Goal: Task Accomplishment & Management: Manage account settings

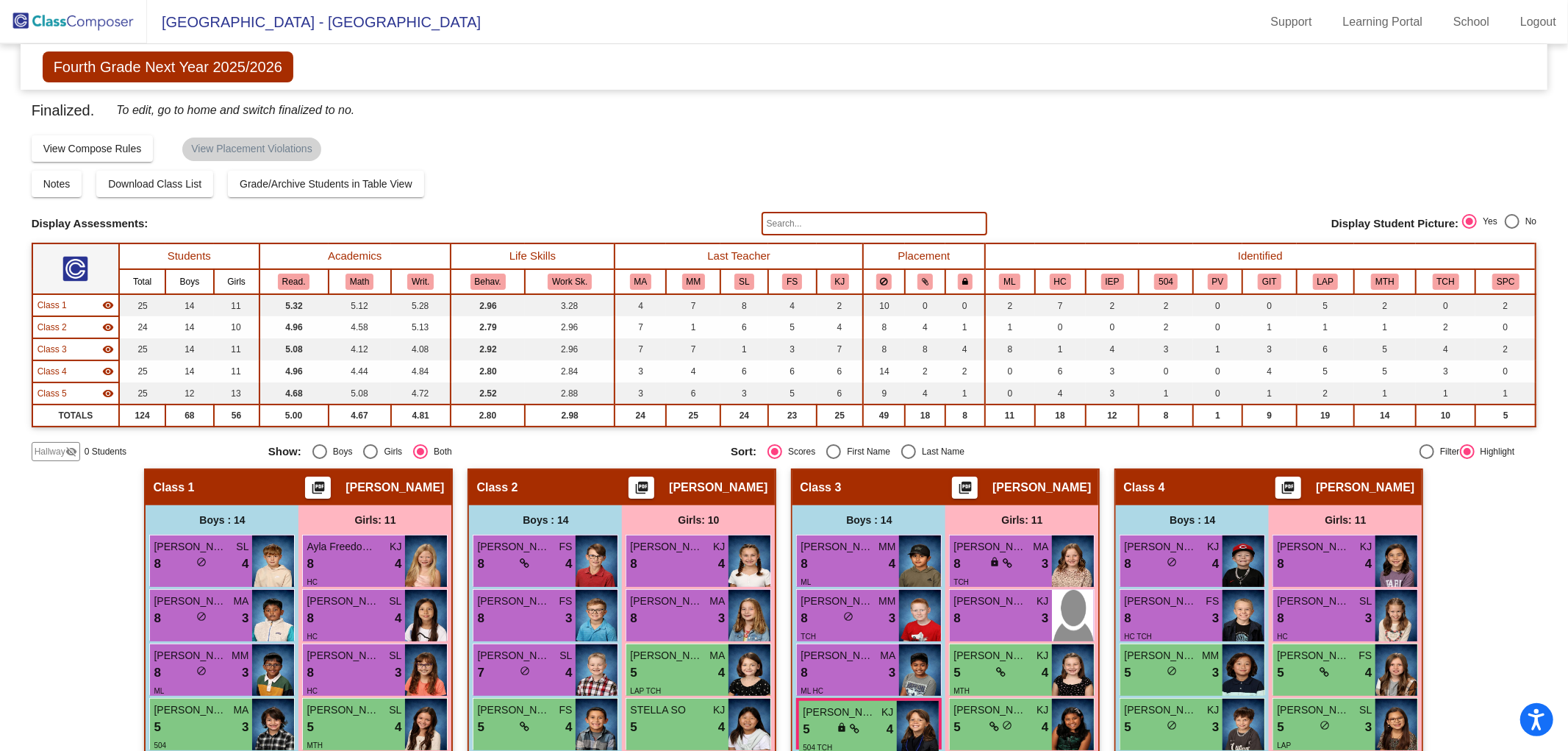
click at [104, 16] on img at bounding box center [74, 21] width 147 height 43
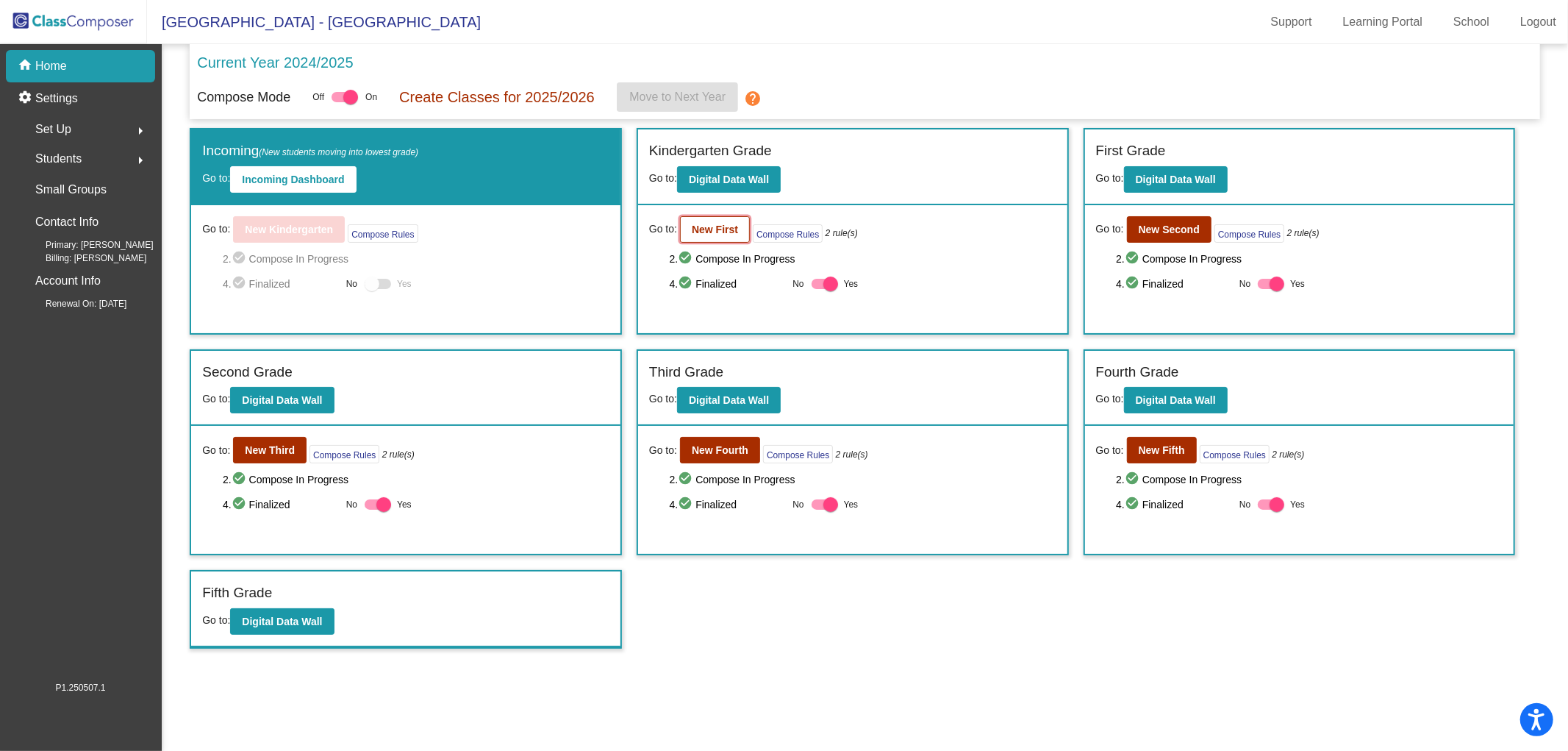
click at [715, 224] on b "New First" at bounding box center [715, 229] width 46 height 12
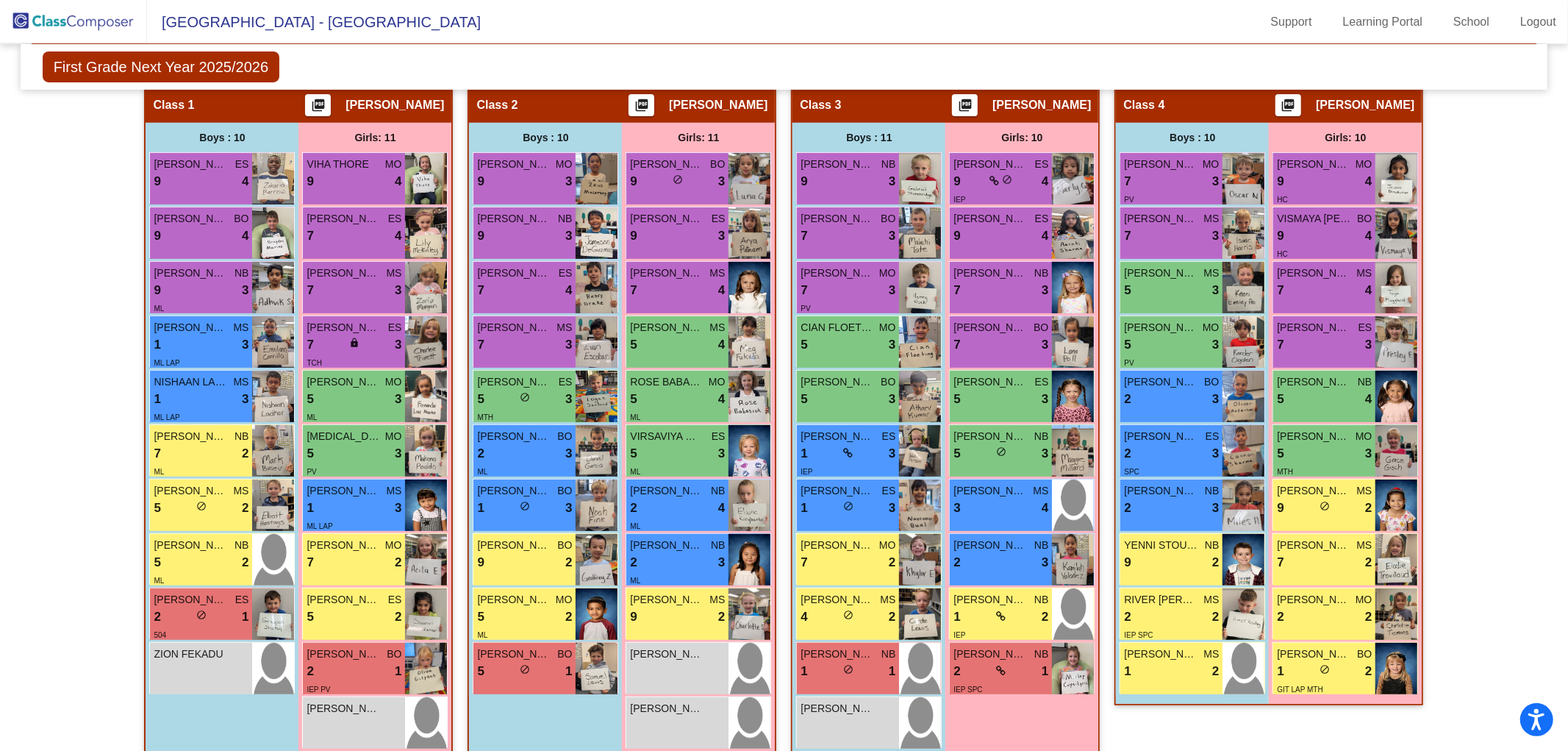
scroll to position [379, 0]
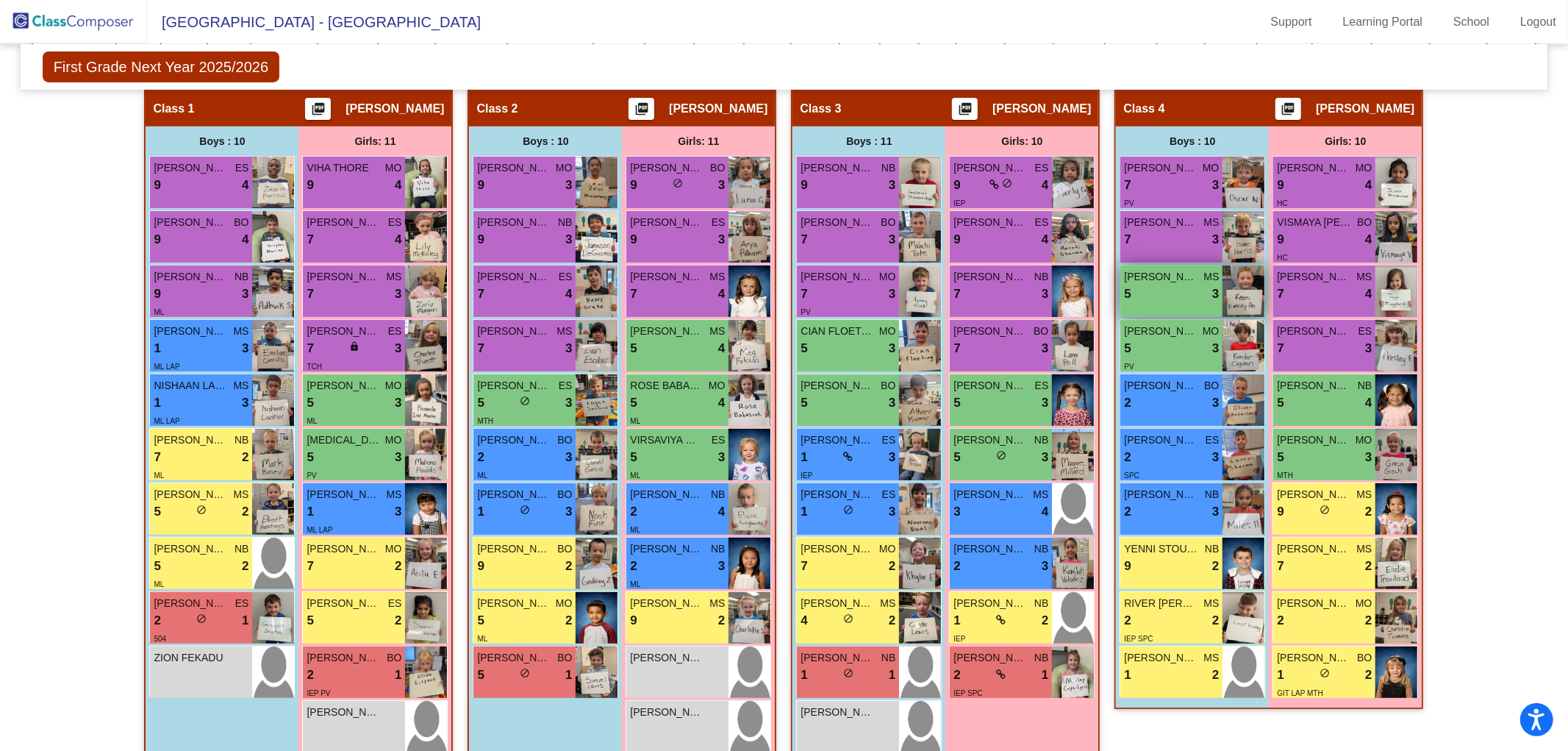
click at [1165, 279] on span "KEONI EMSLEY-PAI" at bounding box center [1161, 276] width 74 height 16
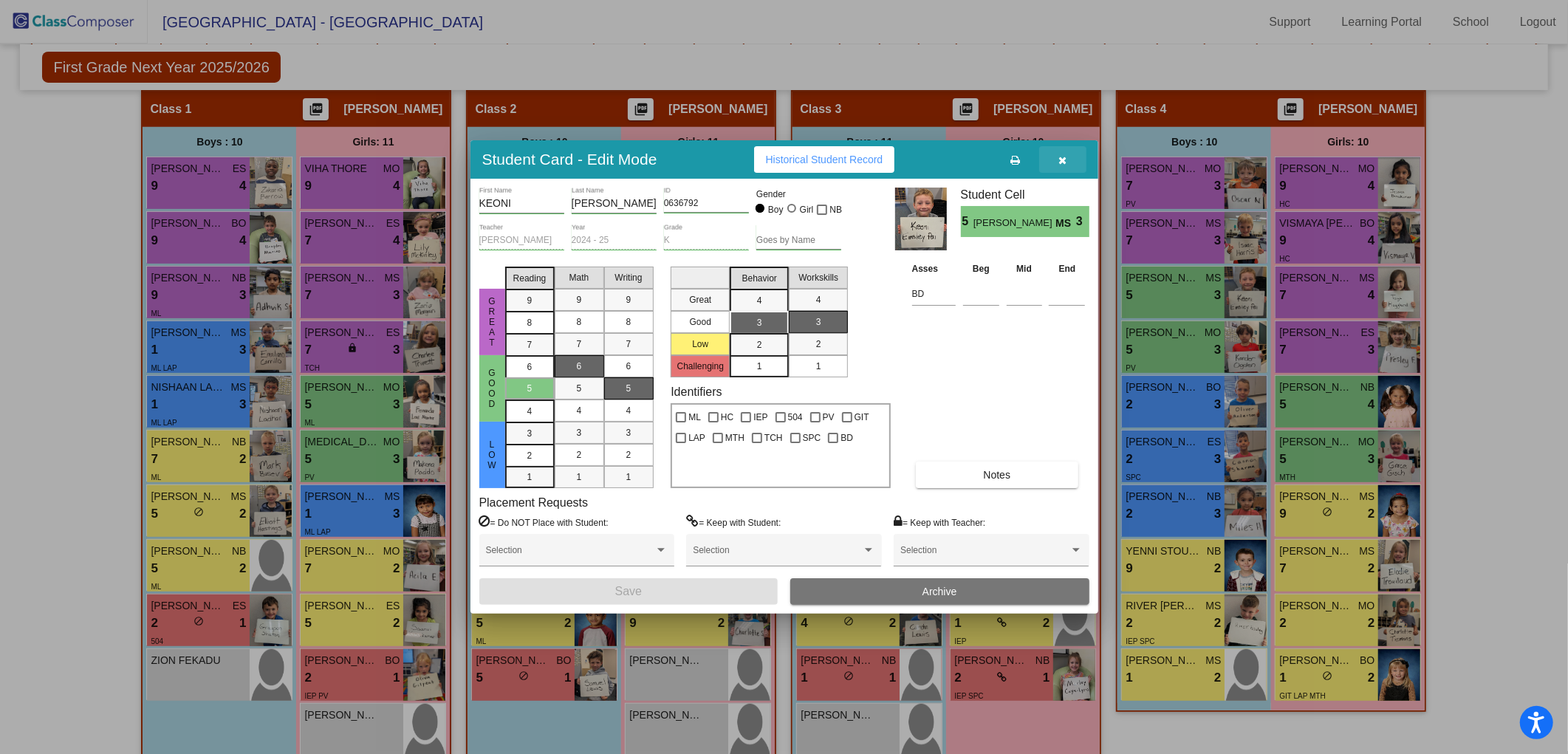
click at [1064, 155] on icon "button" at bounding box center [1062, 160] width 8 height 10
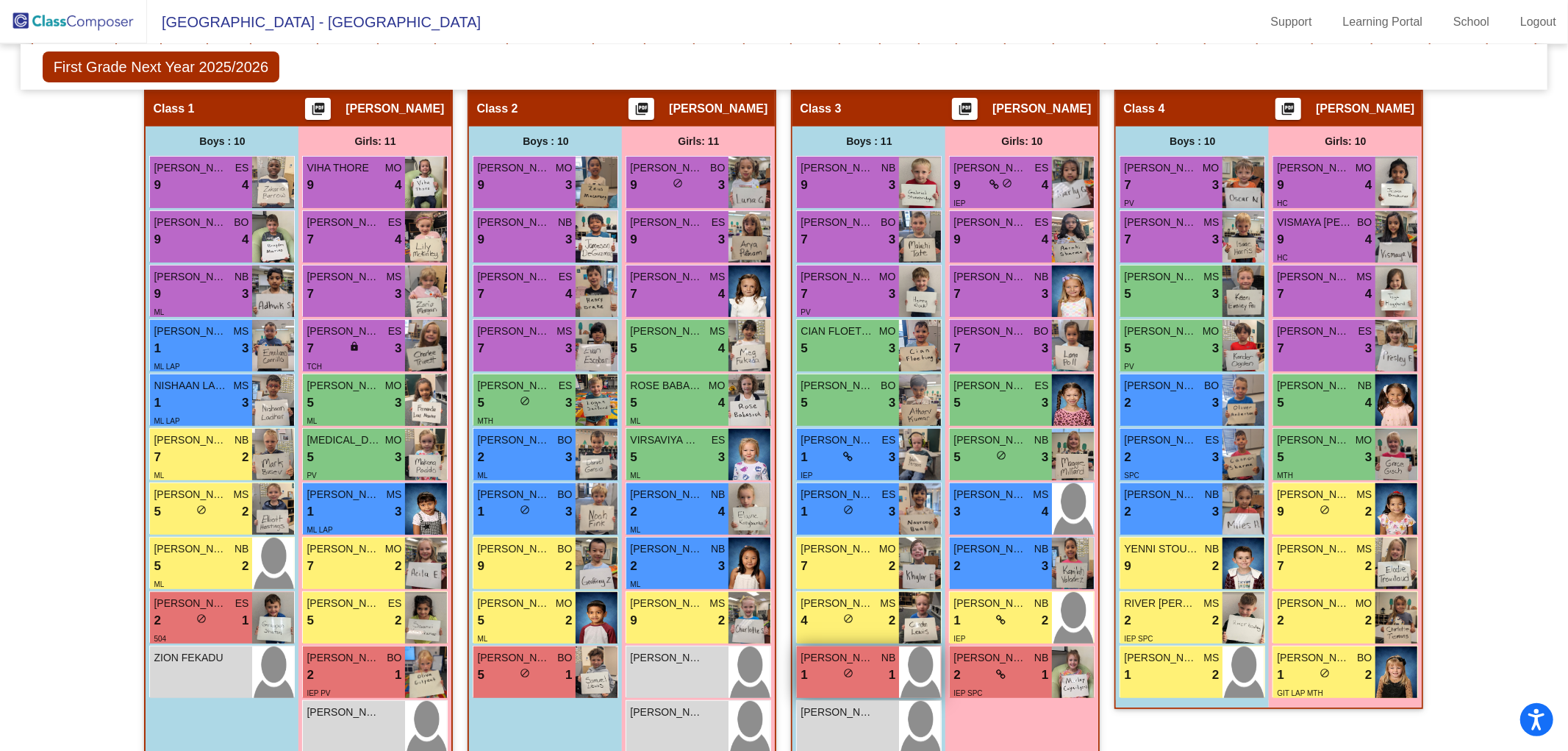
click at [837, 675] on div "1 lock do_not_disturb_alt 1" at bounding box center [848, 675] width 95 height 19
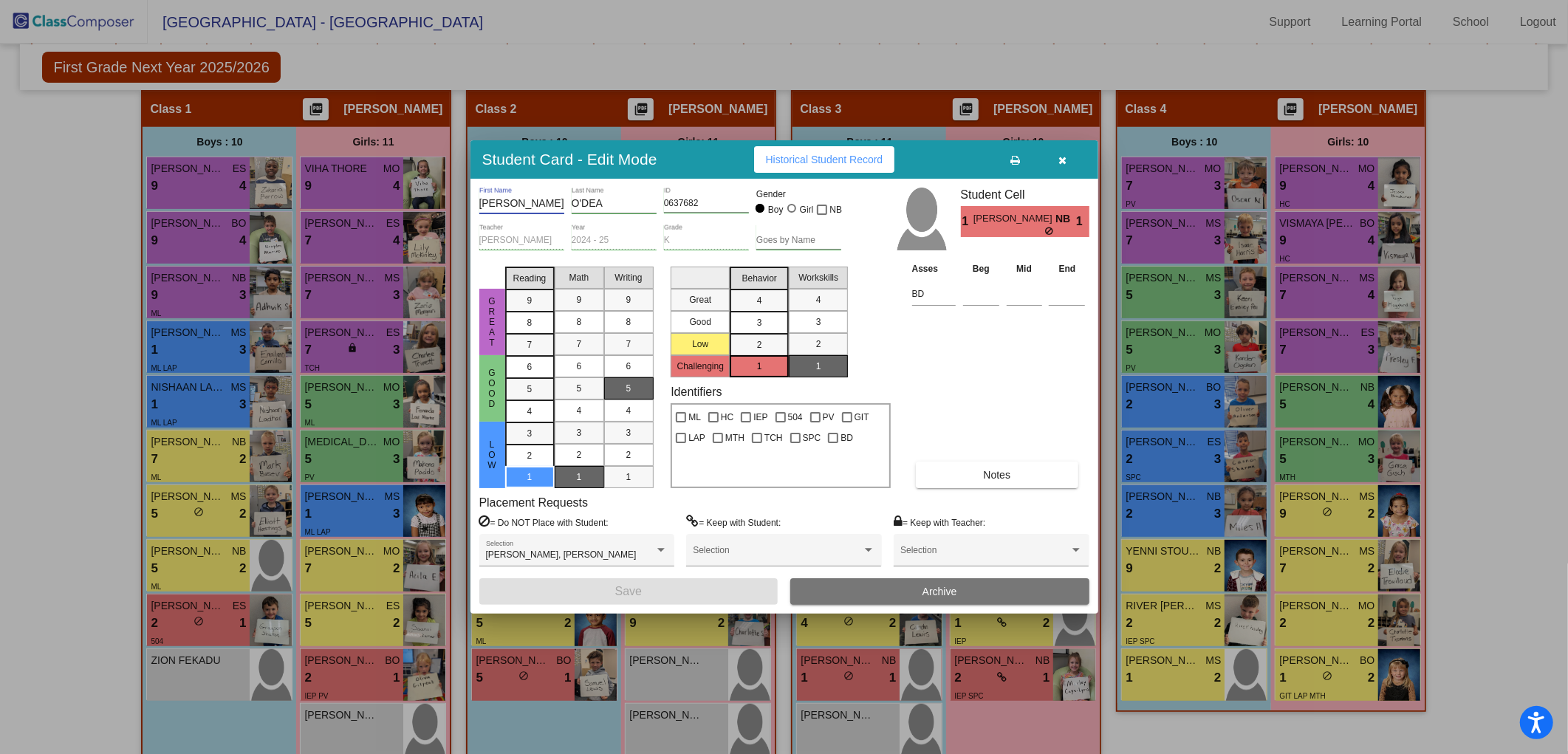
drag, startPoint x: 514, startPoint y: 203, endPoint x: 471, endPoint y: 205, distance: 43.0
click at [471, 205] on div "Sonny First Name O'DEA Last Name 0637682 ID Gender Boy Girl NB Naomi Baker Teac…" at bounding box center [784, 396] width 628 height 435
type input "s"
type input "SONNY"
click at [703, 594] on button "Save" at bounding box center [628, 591] width 299 height 27
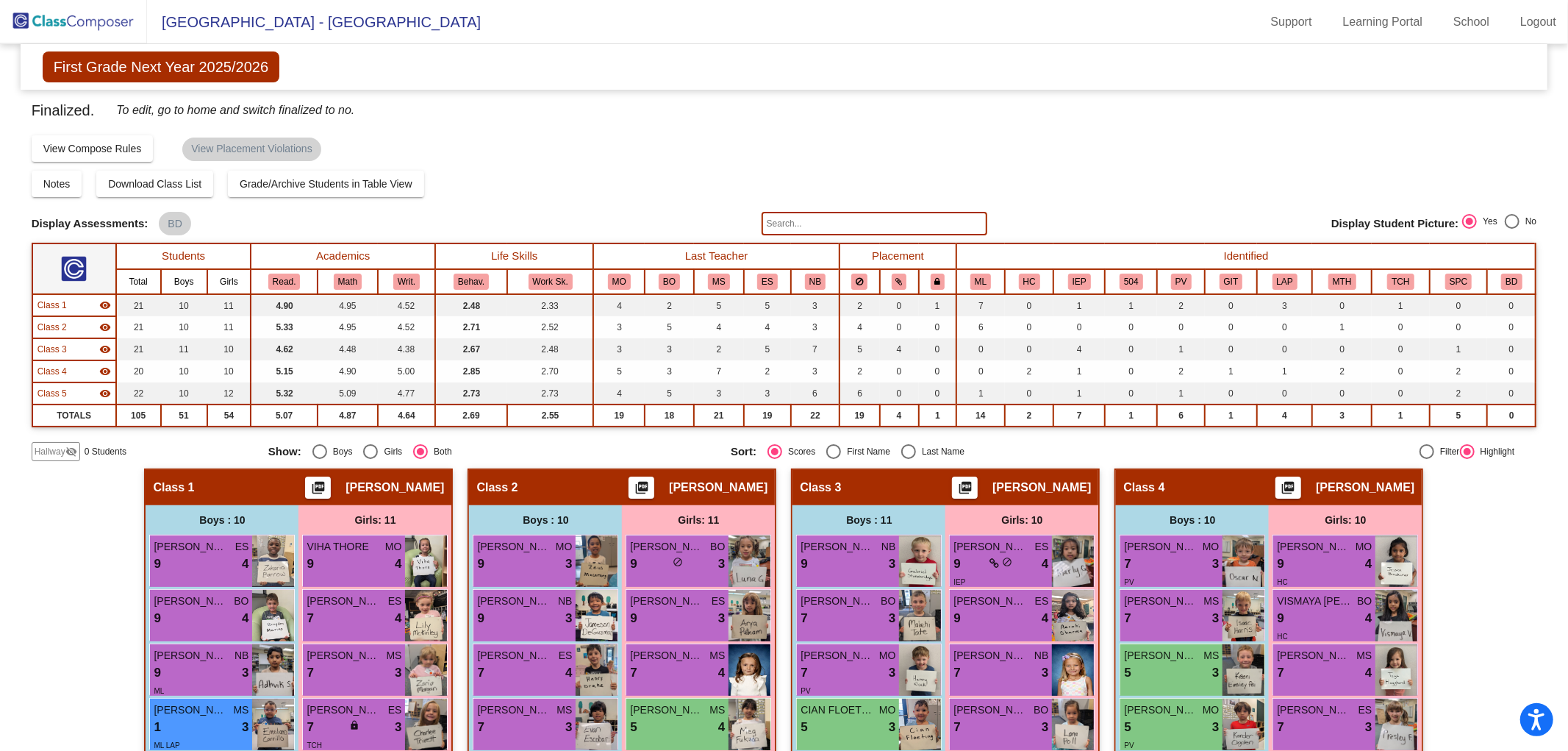
scroll to position [379, 0]
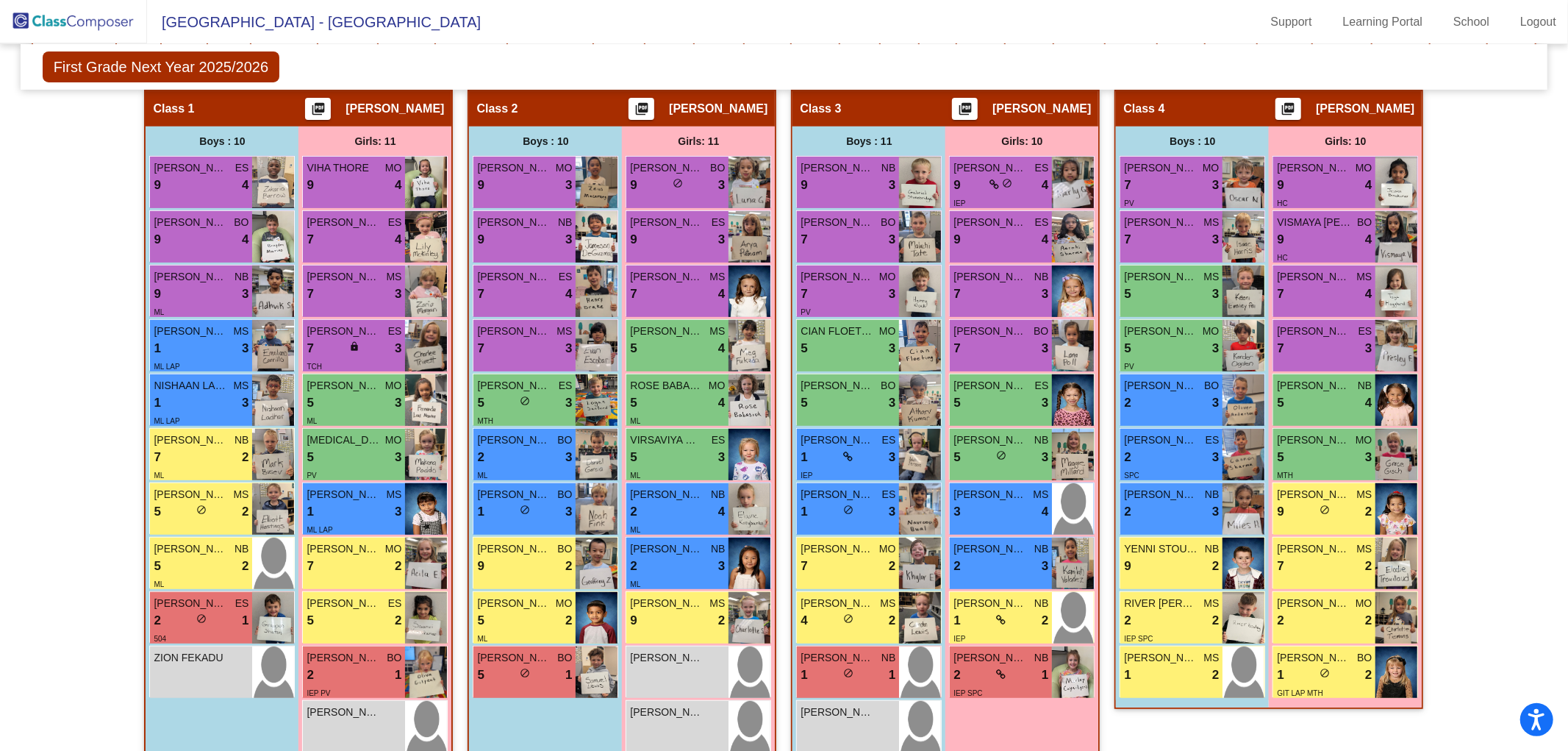
click at [71, 24] on img at bounding box center [74, 21] width 147 height 43
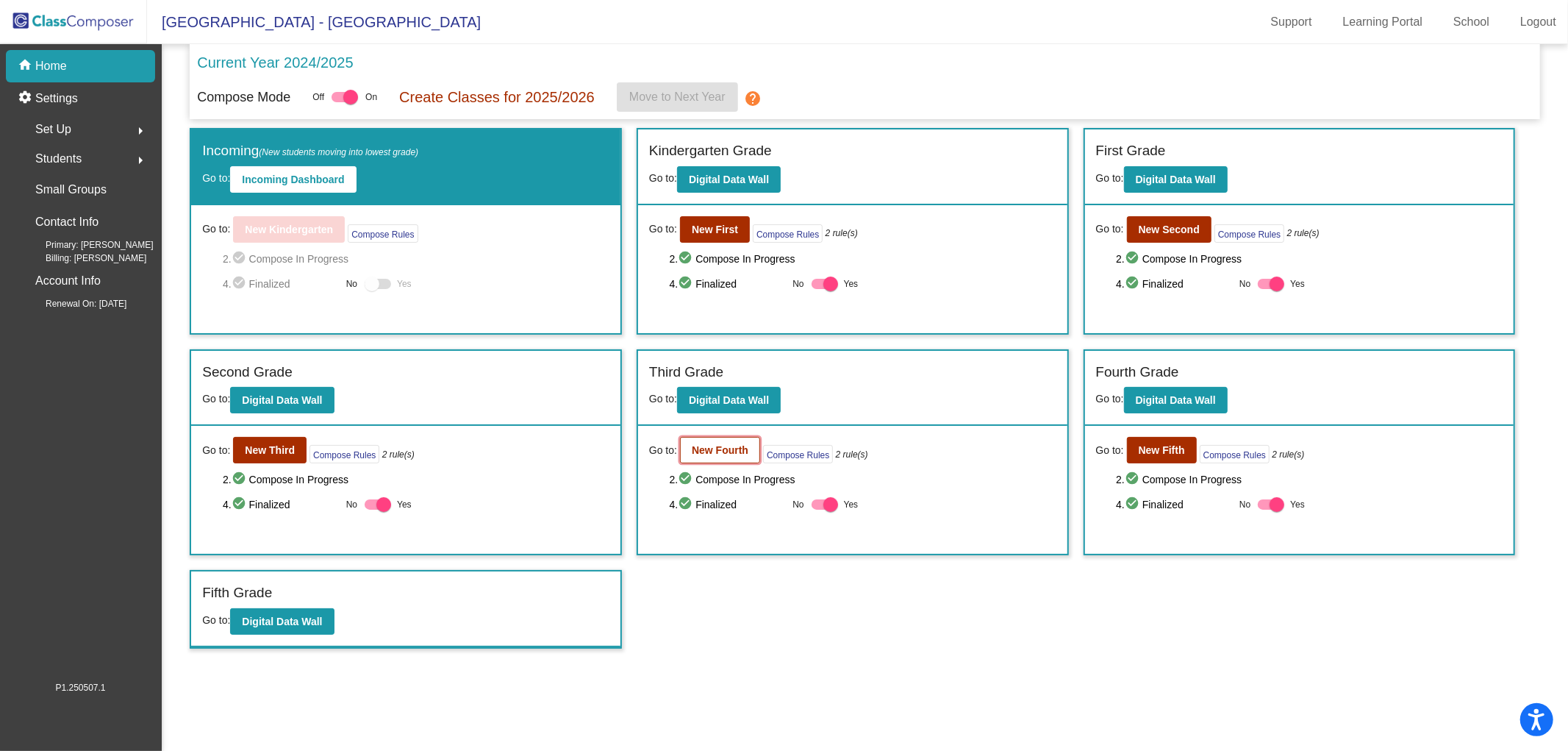
click at [730, 444] on b "New Fourth" at bounding box center [720, 450] width 56 height 12
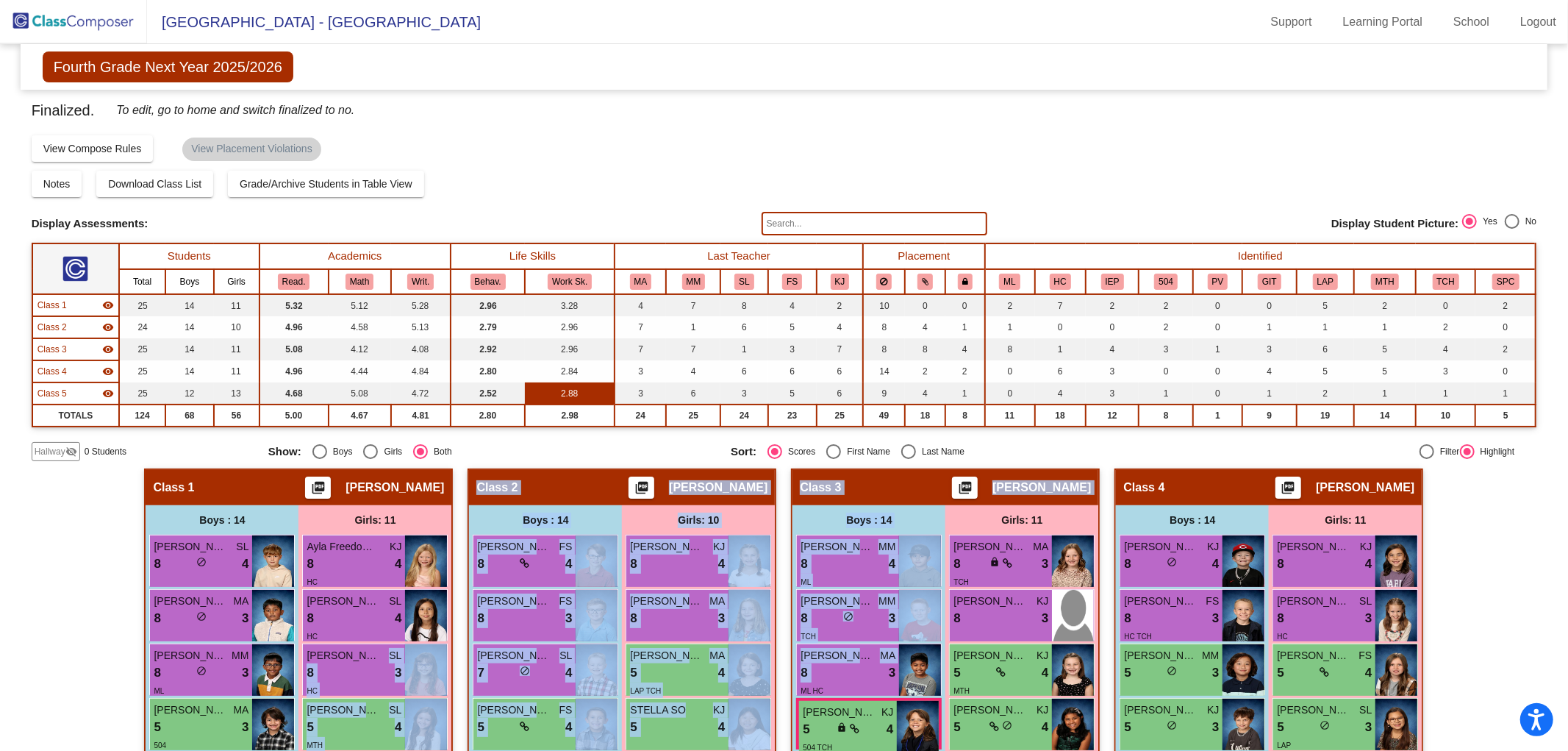
drag, startPoint x: 382, startPoint y: 657, endPoint x: 561, endPoint y: 395, distance: 317.3
click at [67, 29] on img at bounding box center [74, 21] width 147 height 43
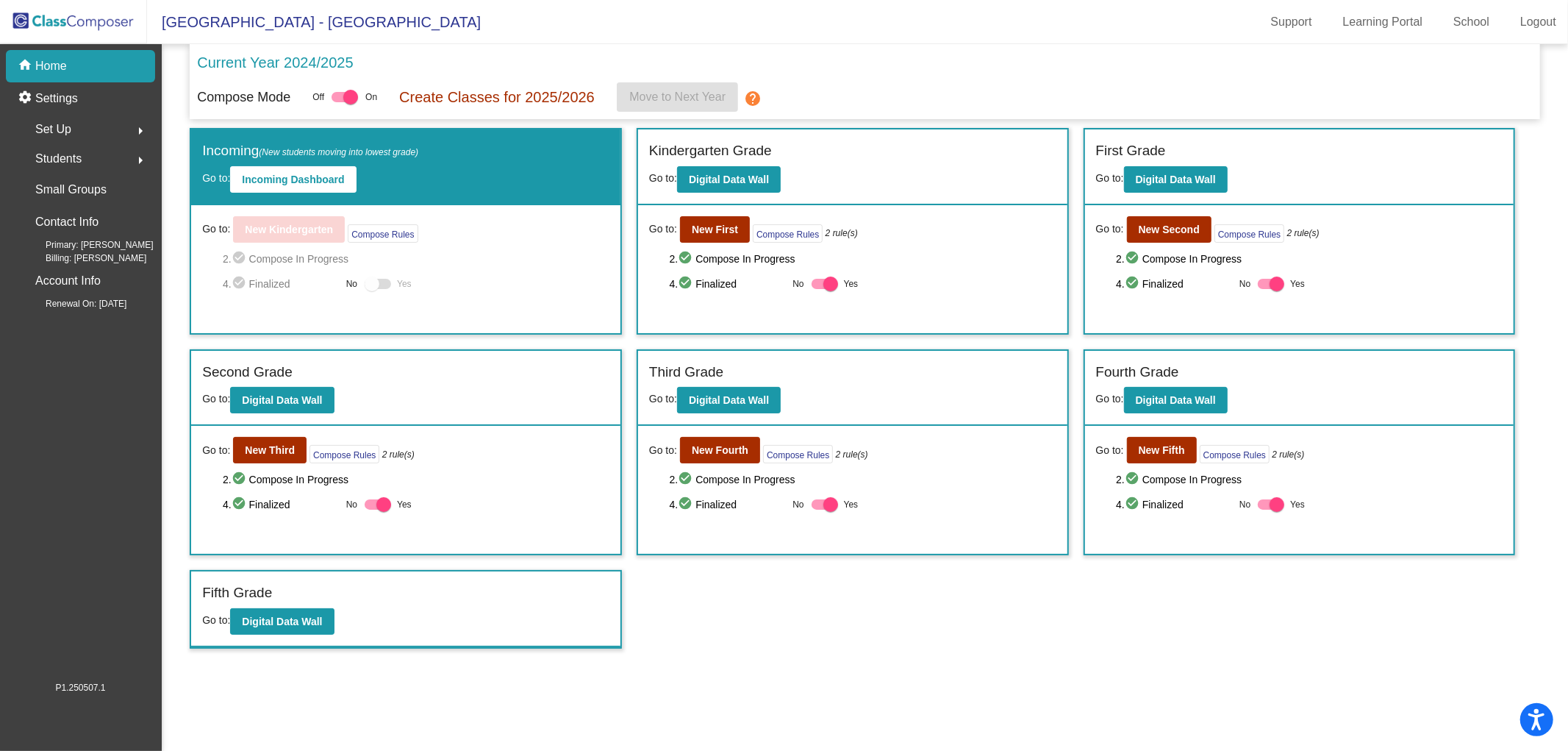
click at [686, 508] on mat-icon "check_circle" at bounding box center [686, 504] width 18 height 18
click at [684, 500] on mat-icon "check_circle" at bounding box center [686, 504] width 18 height 18
click at [775, 511] on span "4. check_circle Finalized" at bounding box center [728, 504] width 116 height 18
click at [817, 505] on div at bounding box center [825, 504] width 27 height 10
click at [818, 510] on input "Yes" at bounding box center [818, 510] width 1 height 1
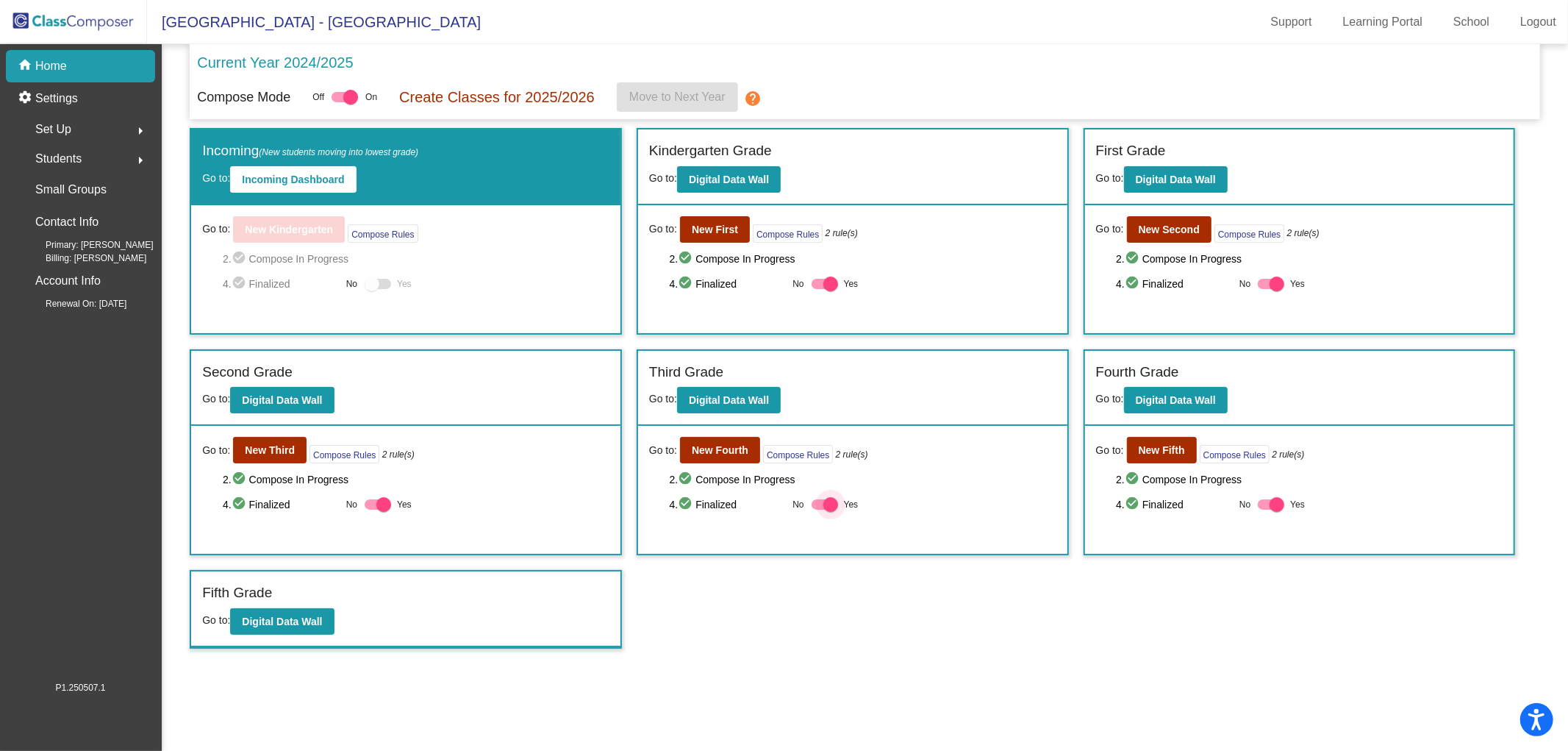
checkbox input "false"
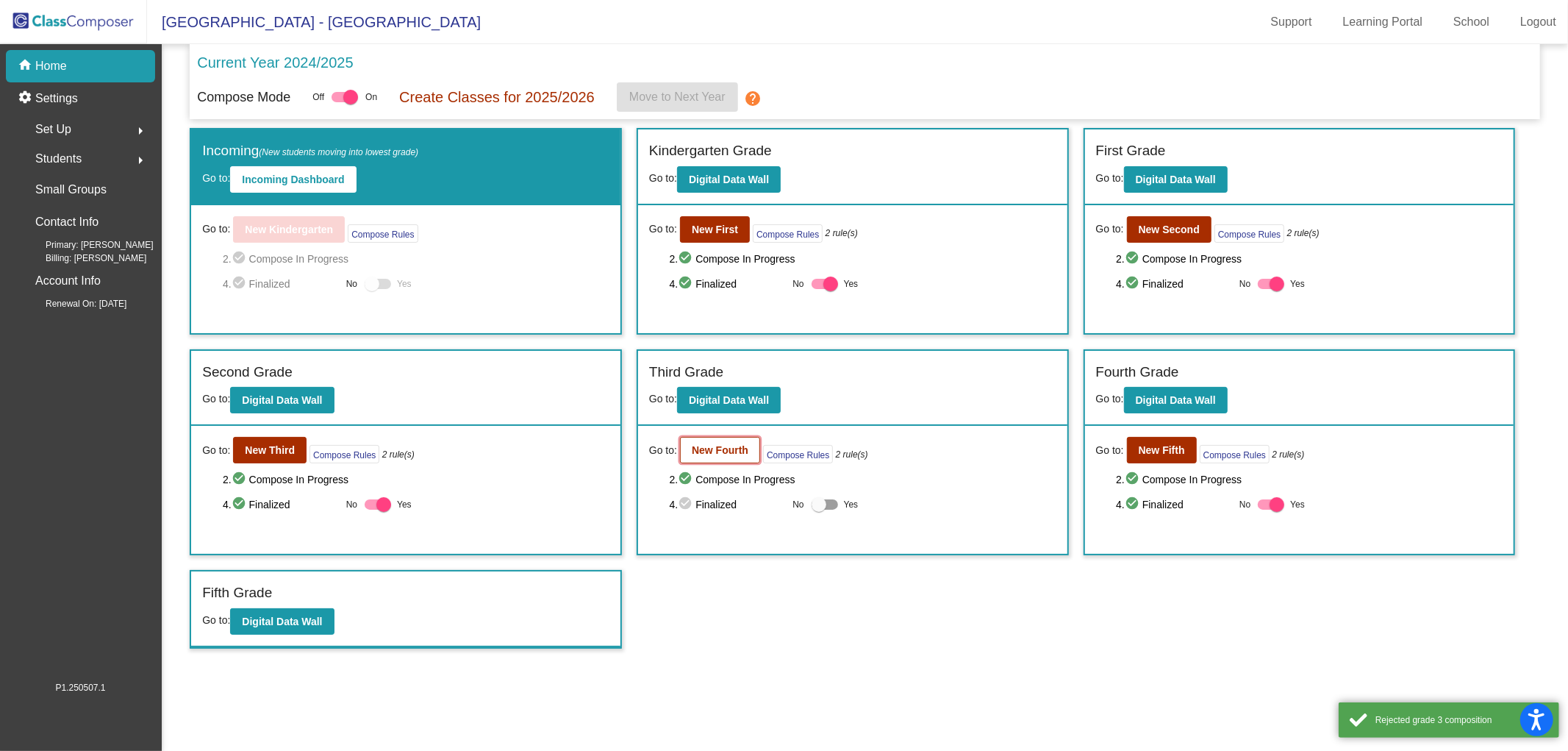
click at [706, 444] on b "New Fourth" at bounding box center [720, 450] width 56 height 12
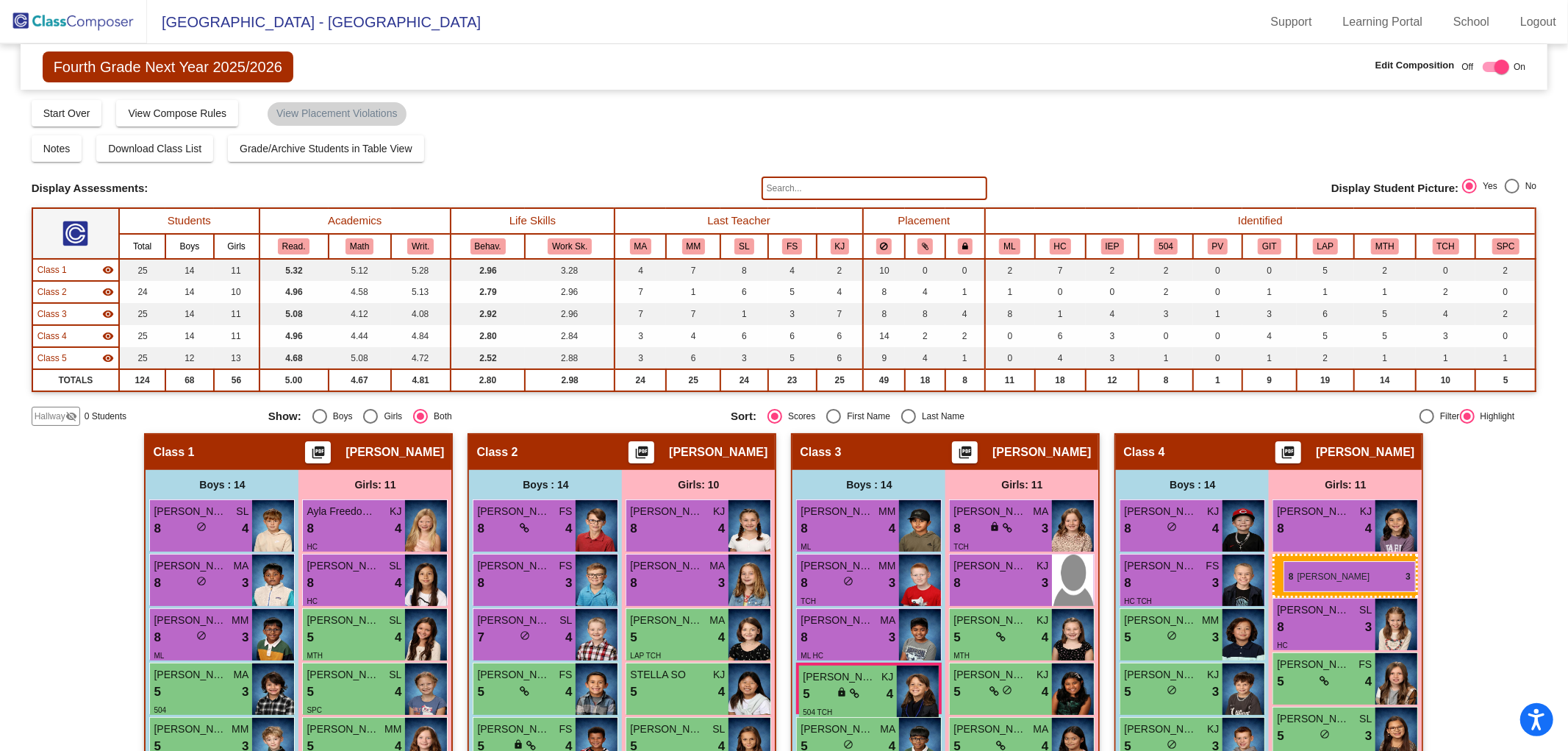
drag, startPoint x: 341, startPoint y: 640, endPoint x: 1283, endPoint y: 561, distance: 945.3
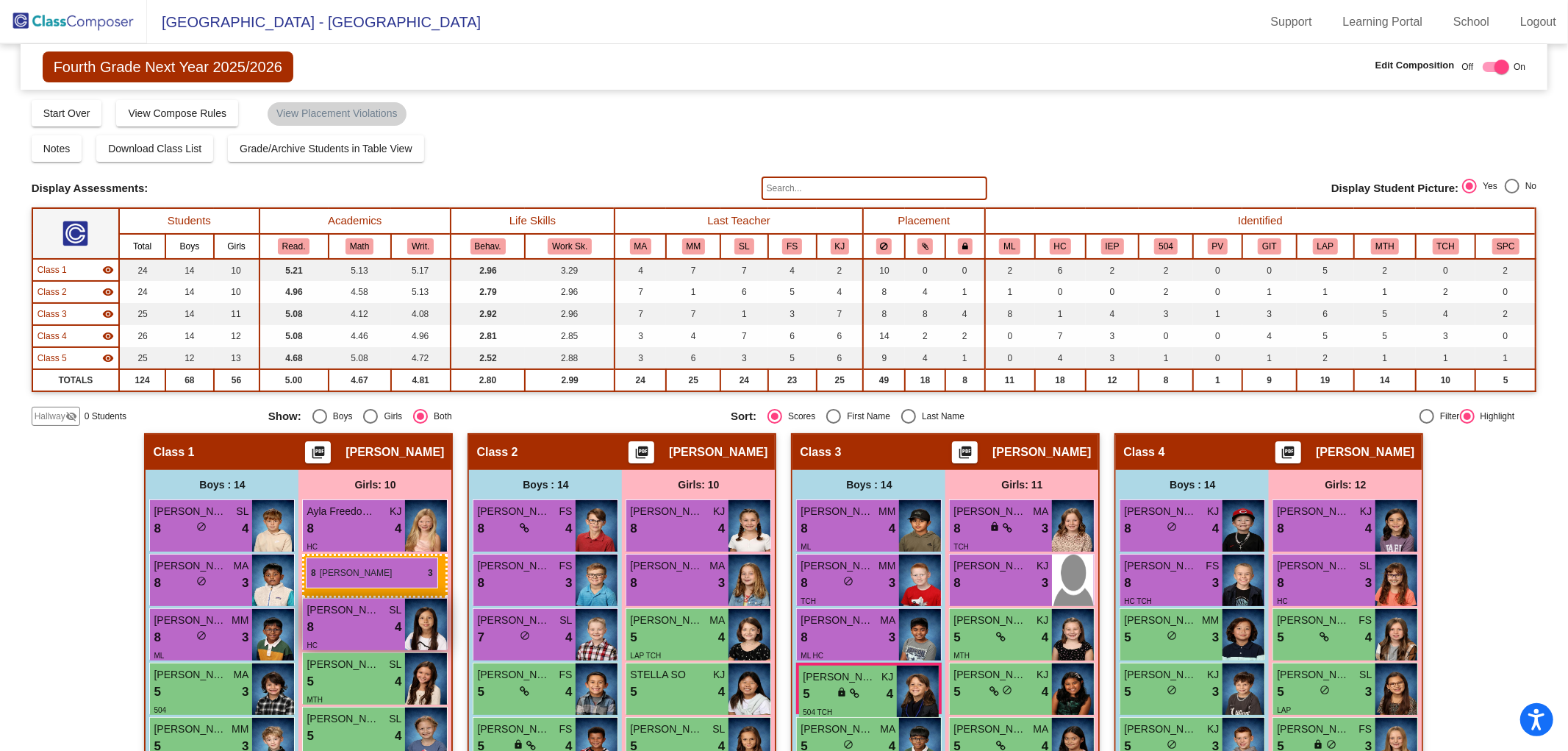
drag, startPoint x: 1313, startPoint y: 569, endPoint x: 303, endPoint y: 553, distance: 1010.1
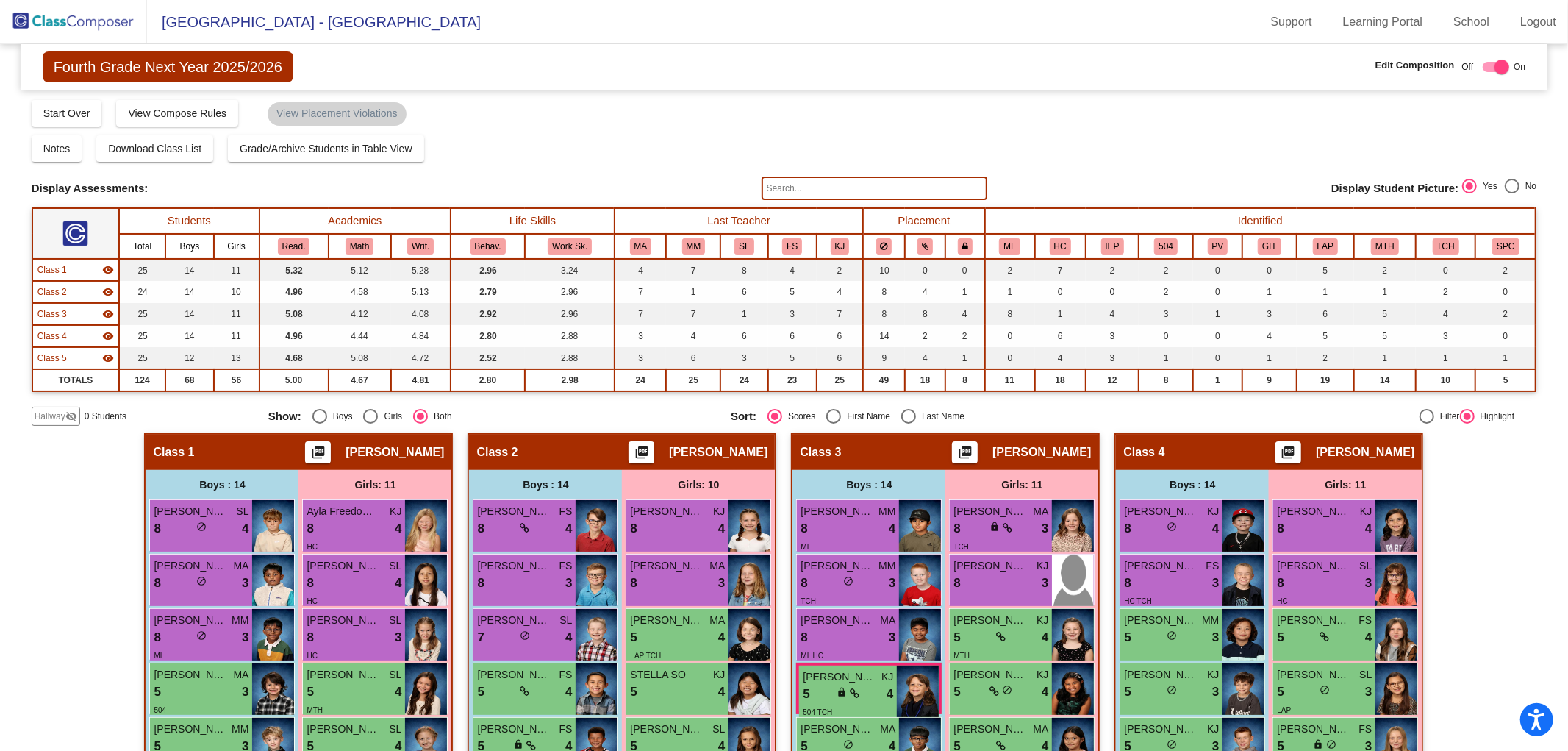
click at [64, 15] on img at bounding box center [74, 21] width 147 height 43
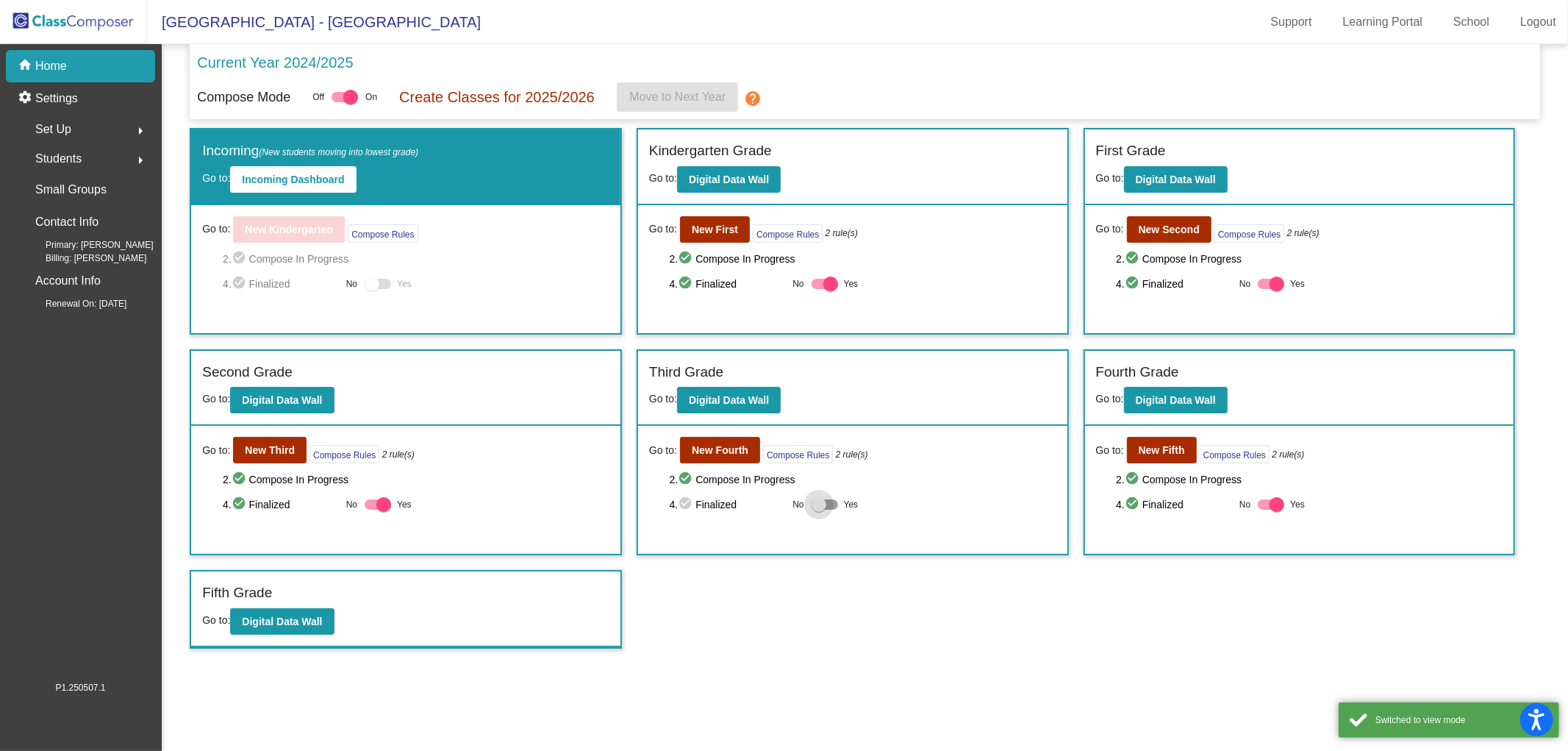
click at [820, 508] on div at bounding box center [819, 504] width 15 height 15
click at [819, 510] on input "Yes" at bounding box center [818, 510] width 1 height 1
checkbox input "true"
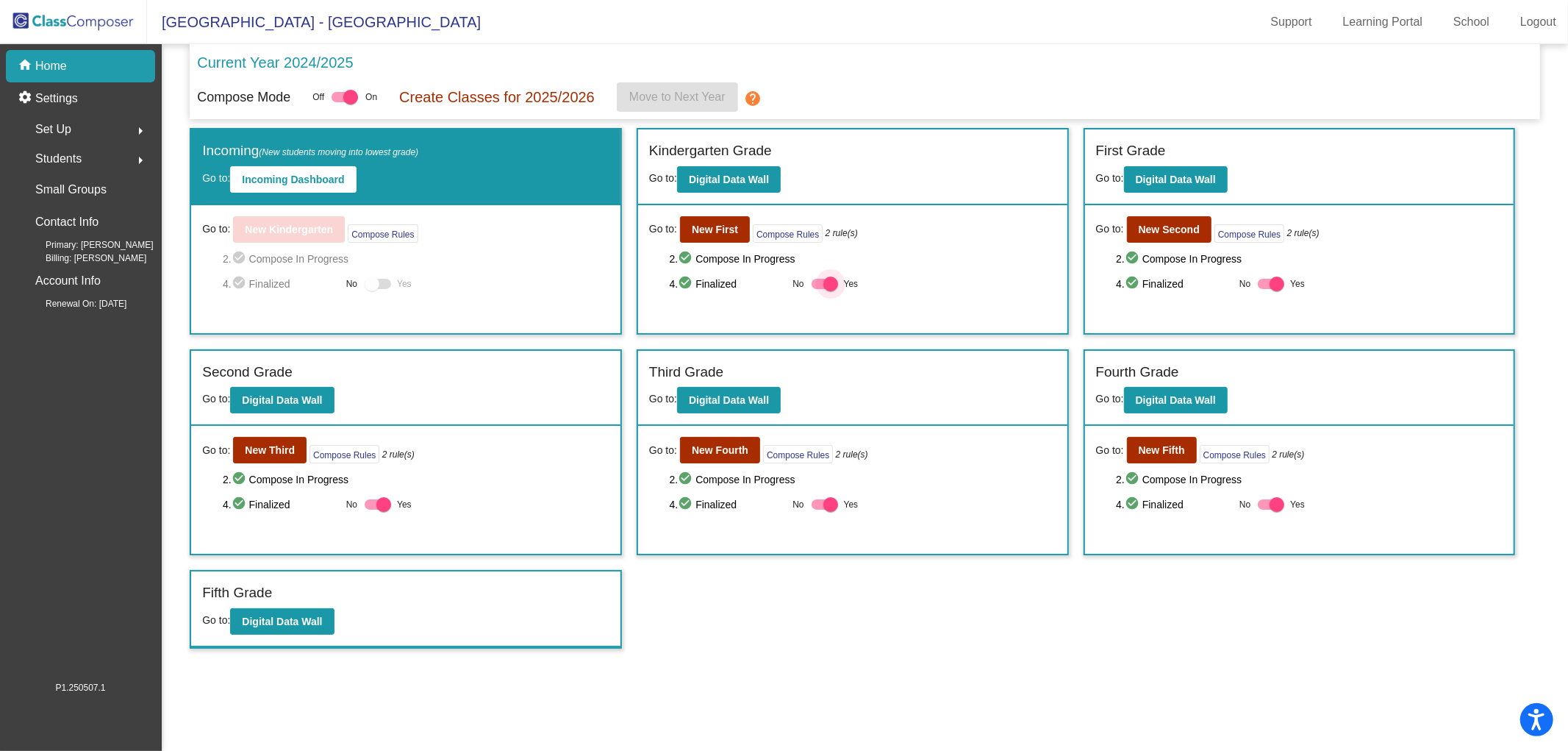
click at [824, 282] on div at bounding box center [831, 284] width 15 height 15
click at [819, 289] on input "Yes" at bounding box center [818, 289] width 1 height 1
checkbox input "false"
click at [709, 227] on b "New First" at bounding box center [715, 229] width 46 height 12
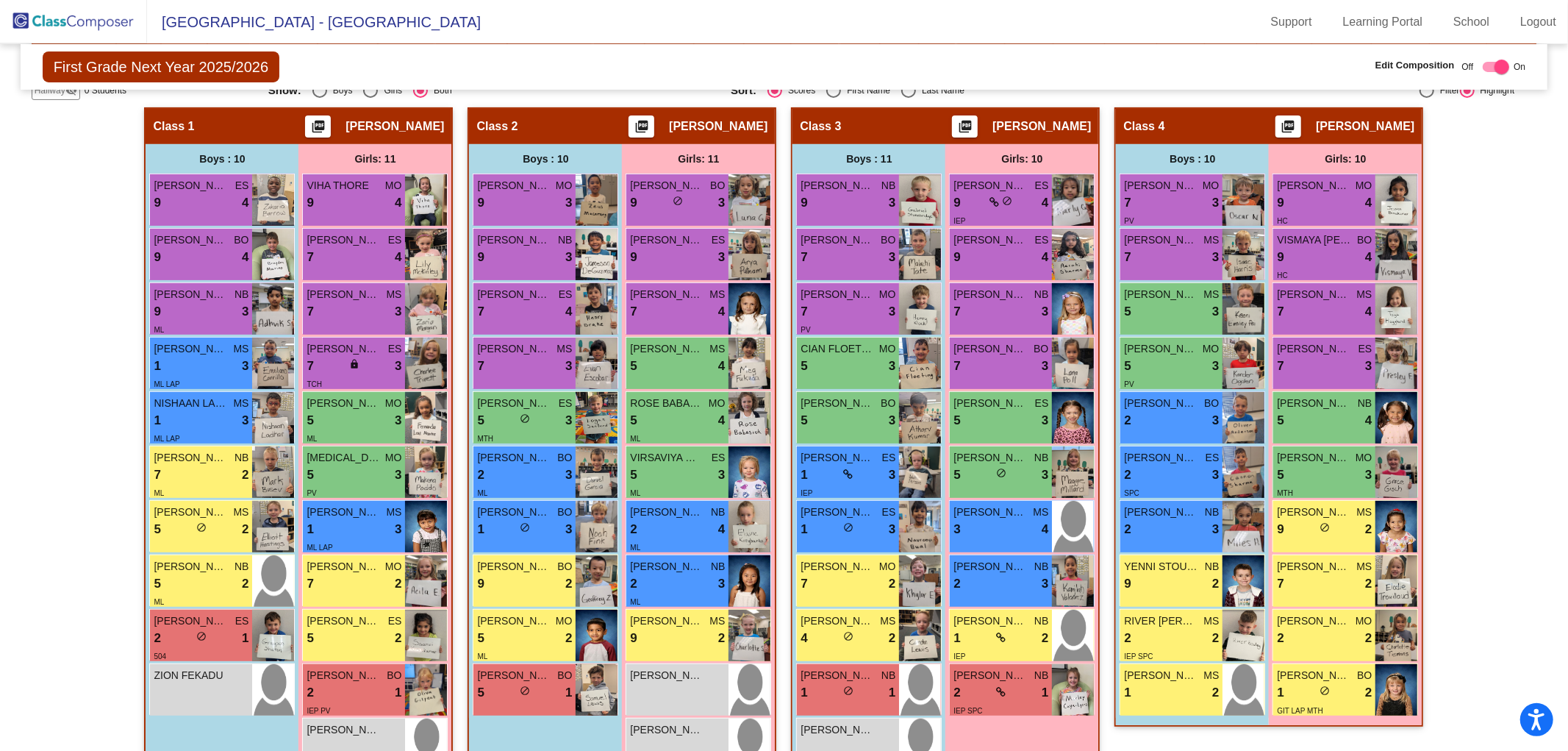
scroll to position [332, 0]
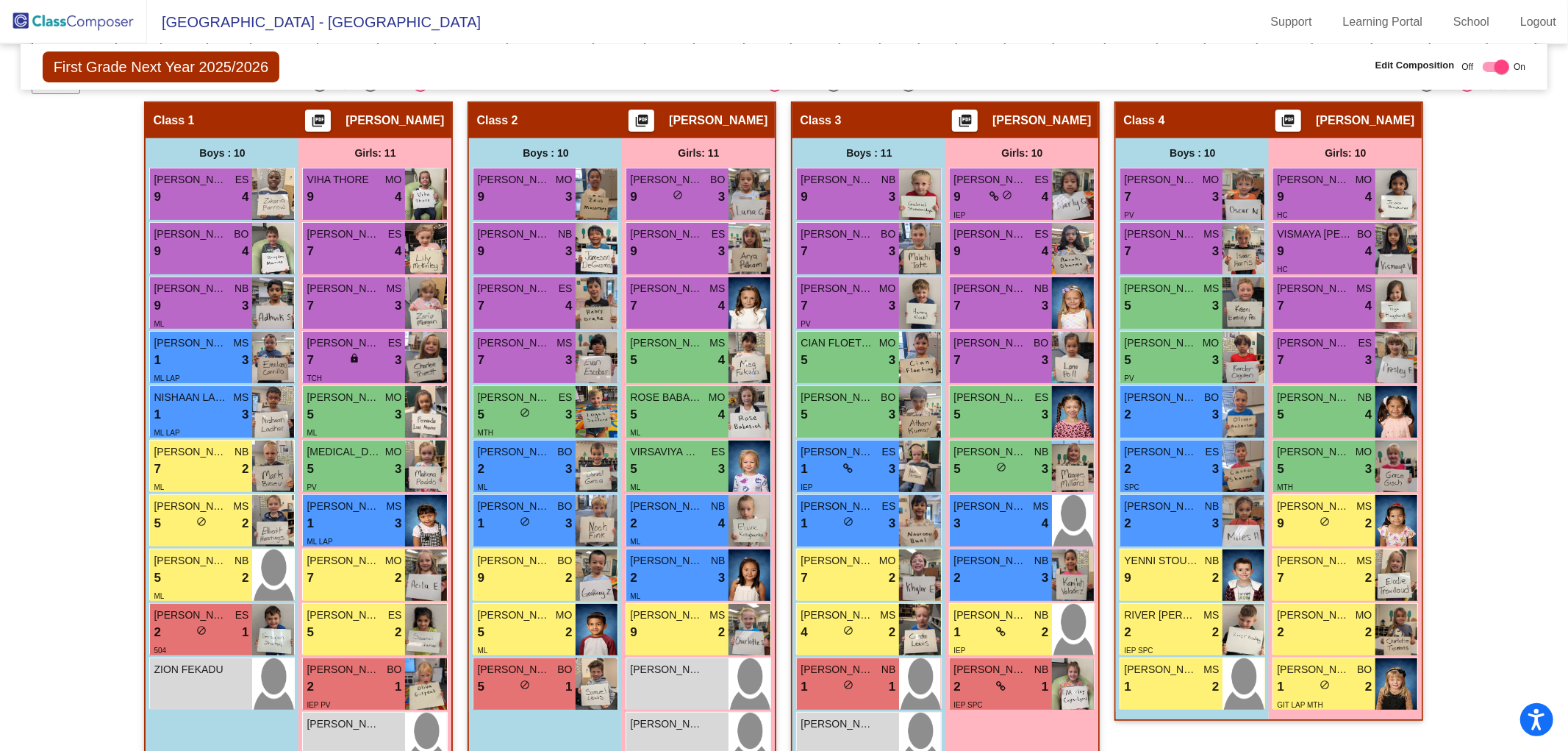
click at [103, 12] on img at bounding box center [74, 21] width 147 height 43
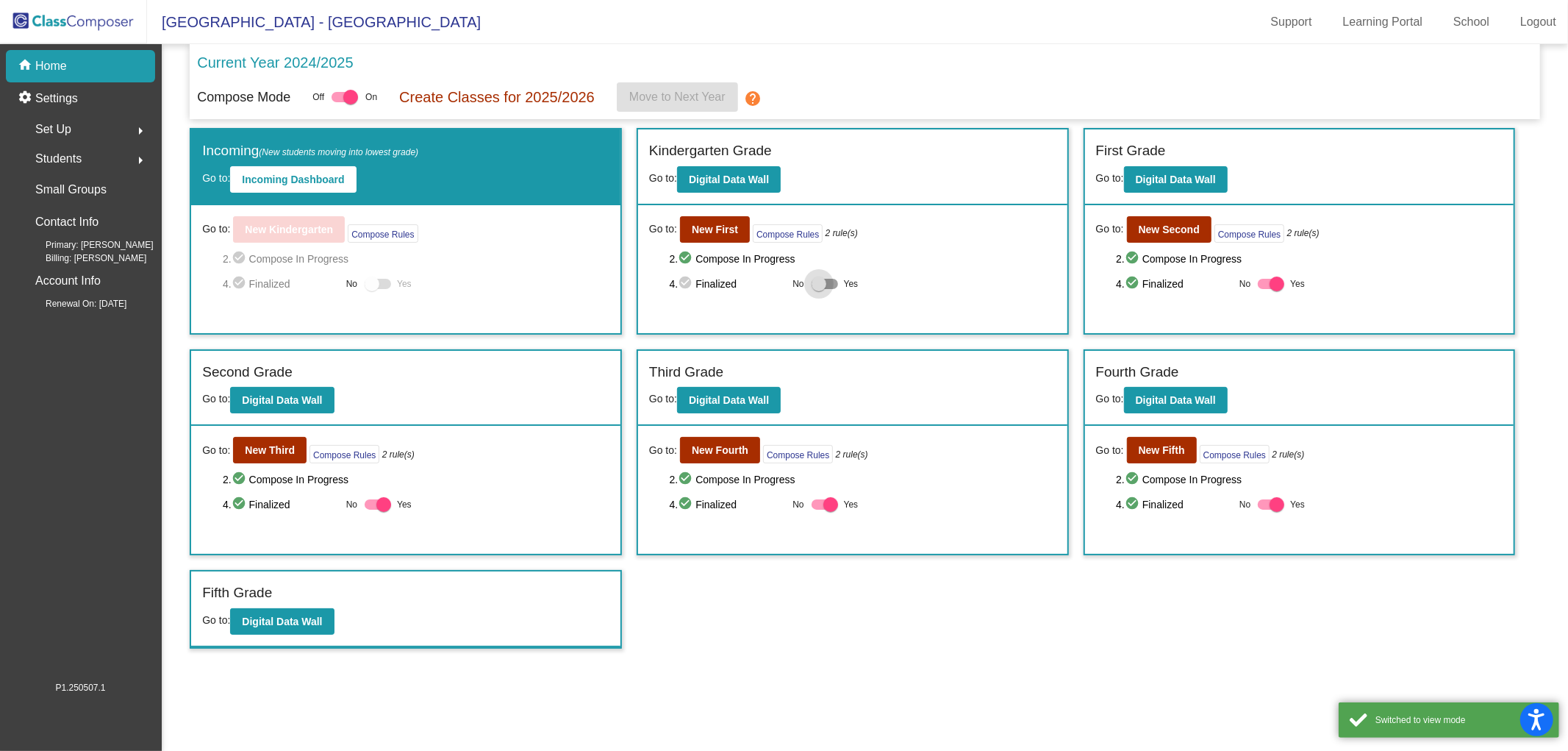
click at [816, 282] on div at bounding box center [819, 284] width 15 height 15
click at [818, 289] on input "Yes" at bounding box center [818, 289] width 1 height 1
checkbox input "true"
drag, startPoint x: 910, startPoint y: 713, endPoint x: 914, endPoint y: 707, distance: 7.2
click at [913, 708] on mat-sidenav-content "Current Year 2024/2025 Compose Mode Off On Create Classes for 2025/2026 Move to…" at bounding box center [865, 397] width 1406 height 707
